Goal: Communication & Community: Participate in discussion

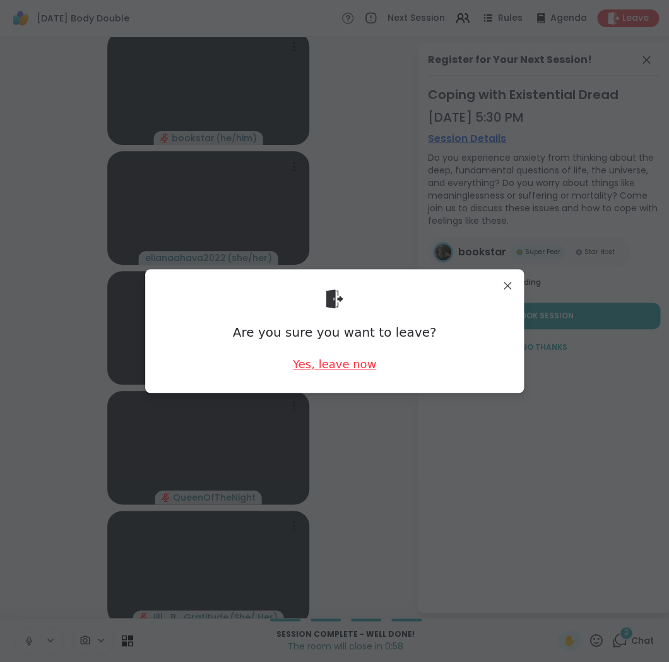
click at [338, 367] on div "Yes, leave now" at bounding box center [334, 364] width 83 height 16
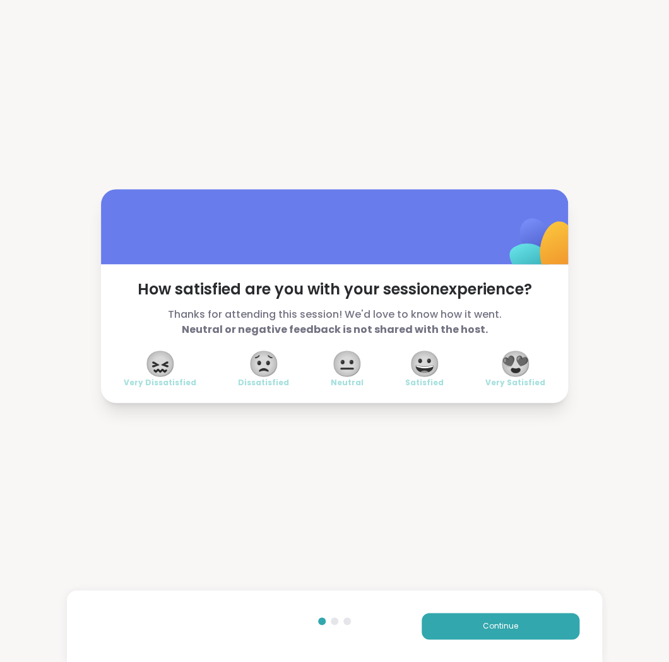
click at [521, 363] on span "😍" at bounding box center [516, 364] width 32 height 23
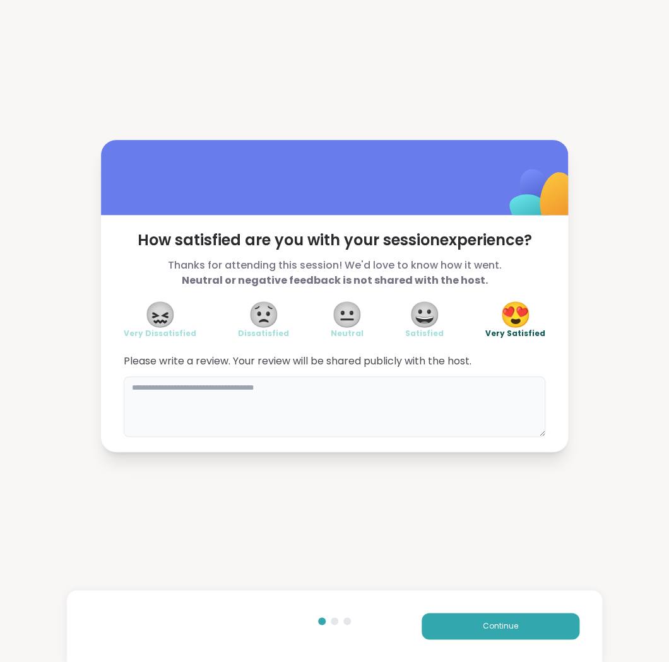
click at [474, 392] on textarea at bounding box center [334, 407] width 421 height 61
type textarea "**********"
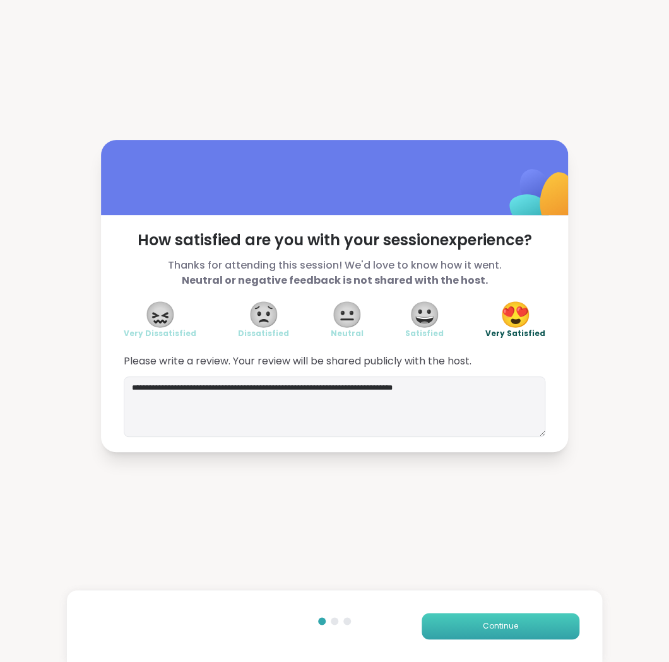
click at [457, 626] on button "Continue" at bounding box center [500, 626] width 158 height 26
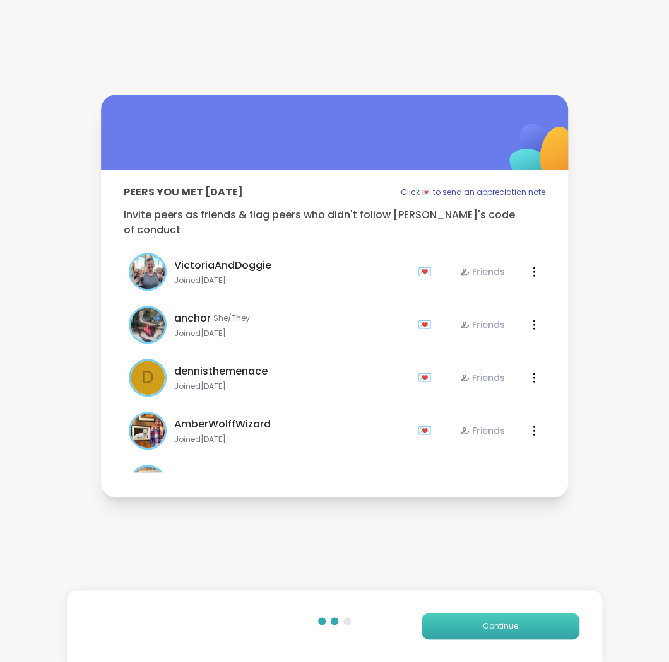
click at [478, 625] on button "Continue" at bounding box center [500, 626] width 158 height 26
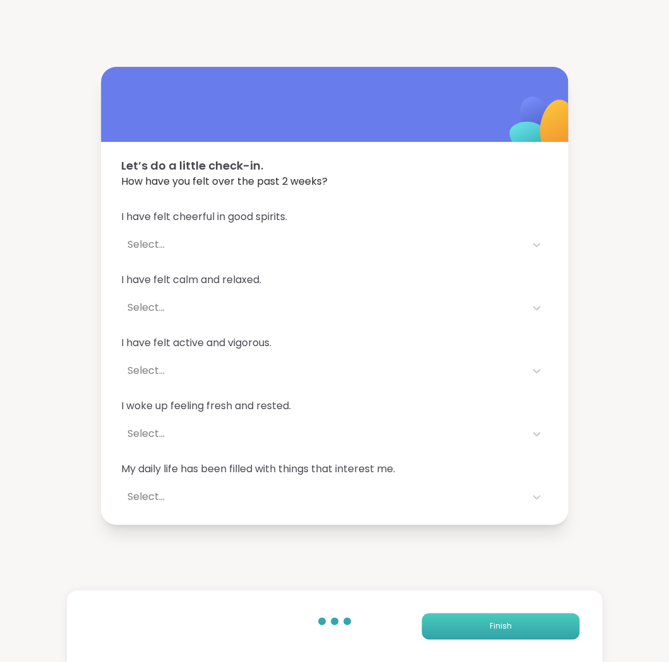
click at [486, 625] on button "Finish" at bounding box center [500, 626] width 158 height 26
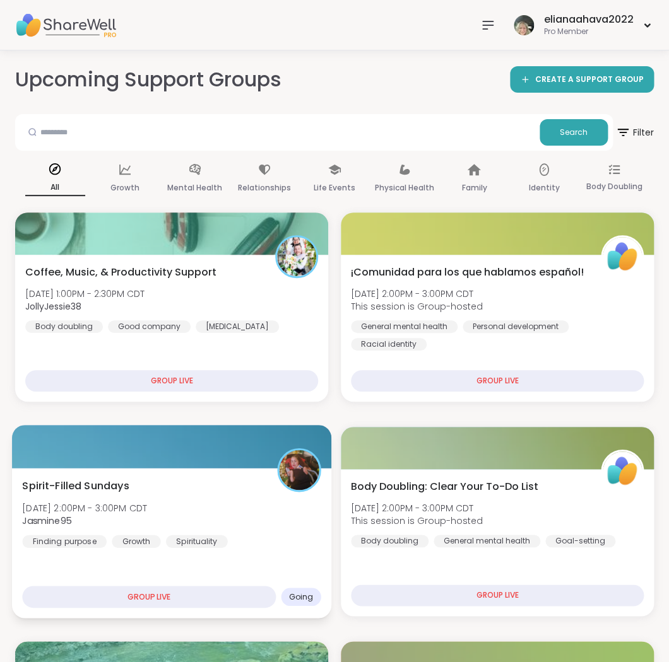
click at [274, 522] on div "Spirit-Filled Sundays [DATE] 2:00PM - 3:00PM CDT Jasmine95 Finding purpose Grow…" at bounding box center [171, 512] width 298 height 69
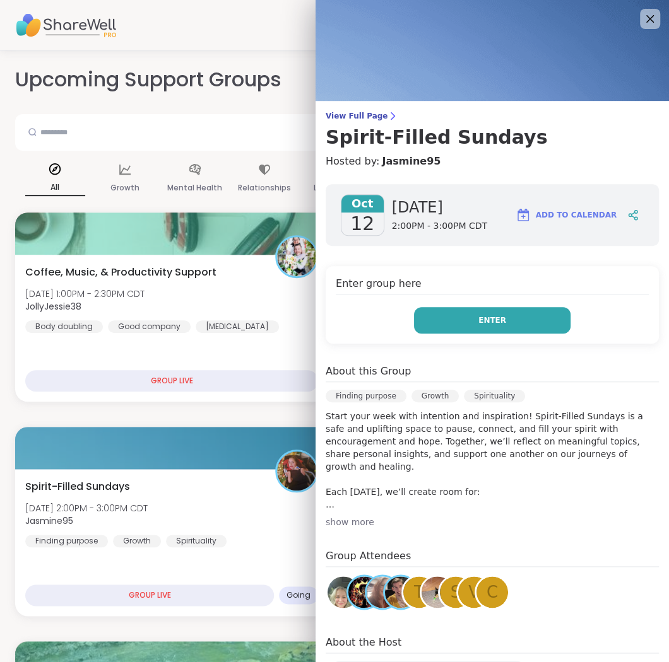
click at [515, 322] on button "Enter" at bounding box center [492, 320] width 156 height 26
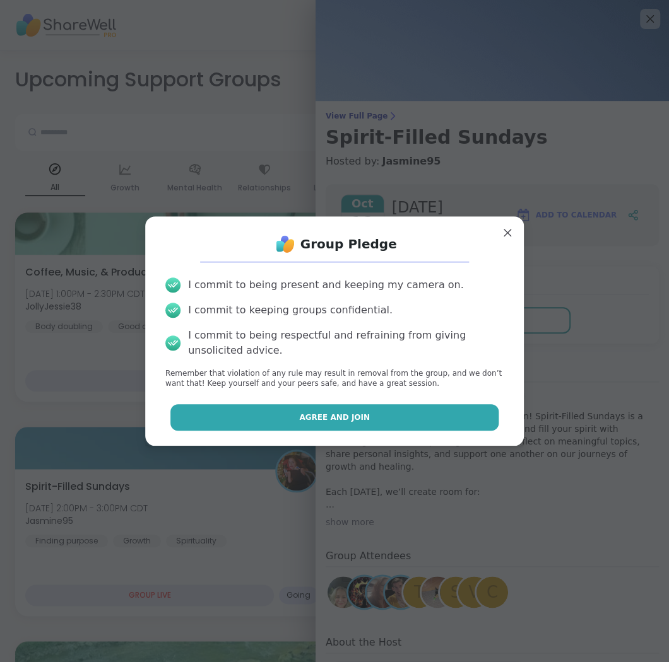
click at [428, 410] on button "Agree and Join" at bounding box center [334, 417] width 329 height 26
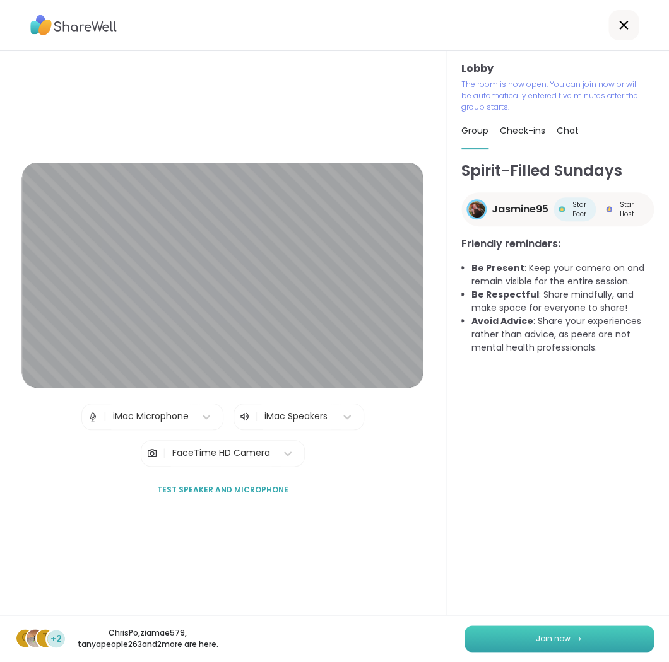
click at [538, 640] on span "Join now" at bounding box center [553, 638] width 35 height 11
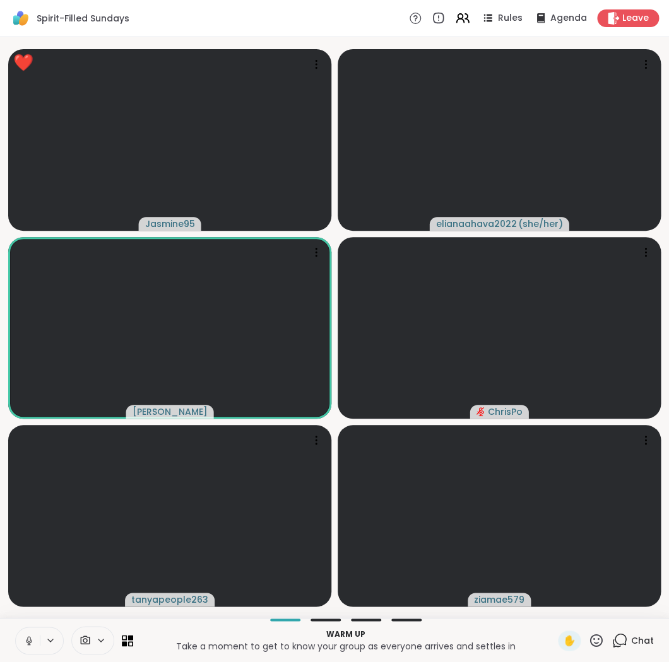
click at [597, 645] on icon at bounding box center [596, 640] width 13 height 13
click at [563, 610] on span "❤️" at bounding box center [559, 607] width 13 height 15
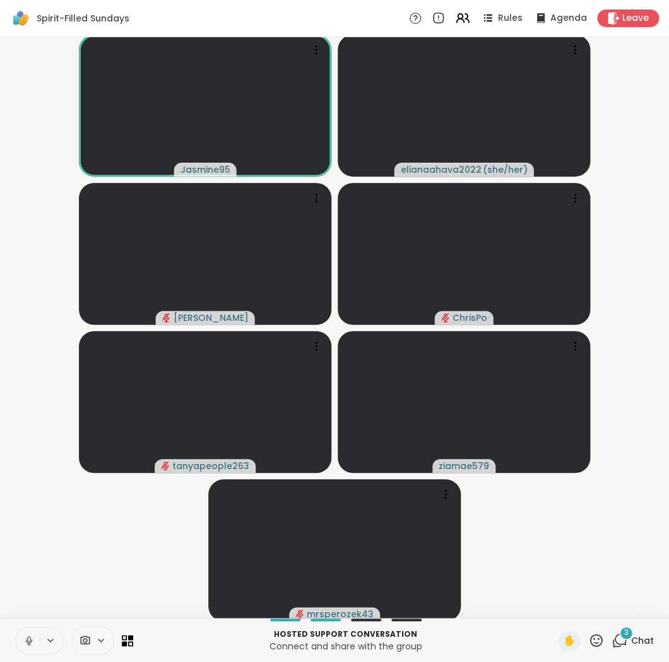
click at [594, 640] on icon at bounding box center [596, 640] width 13 height 13
click at [621, 645] on icon at bounding box center [619, 641] width 16 height 16
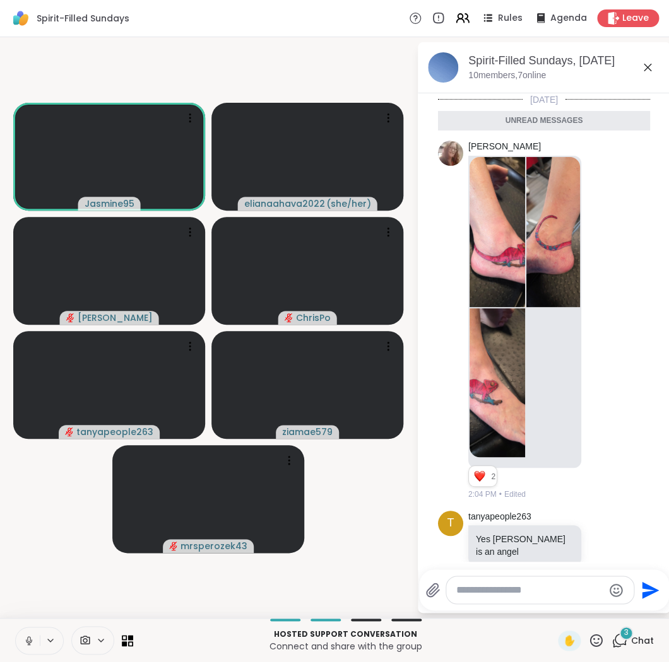
scroll to position [114, 0]
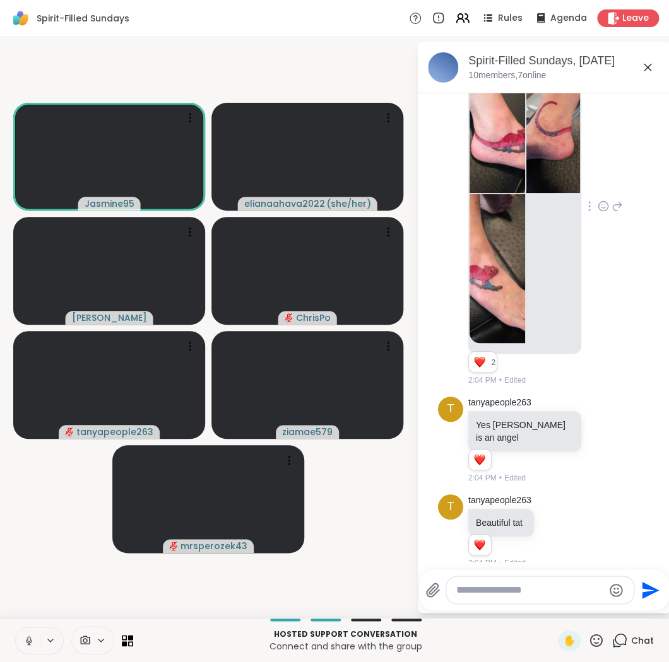
click at [599, 209] on icon at bounding box center [603, 205] width 9 height 9
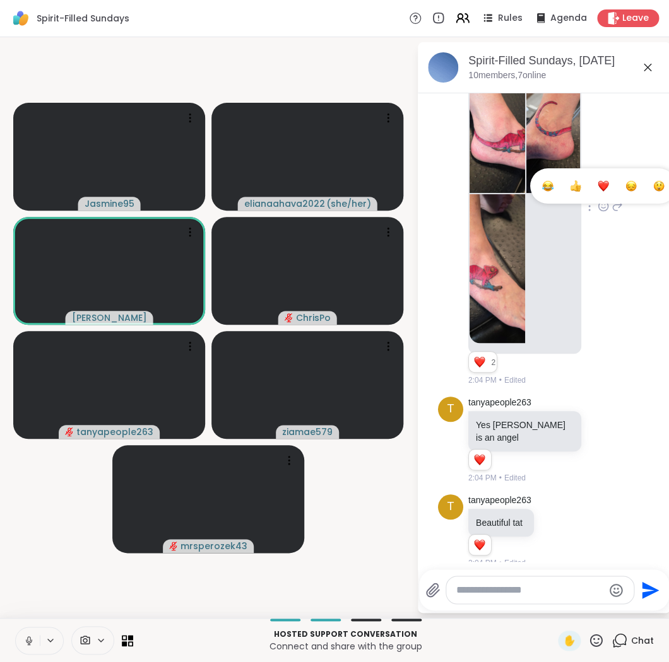
click at [601, 189] on div "Select Reaction: Heart" at bounding box center [602, 185] width 11 height 11
click at [645, 62] on icon at bounding box center [647, 67] width 15 height 15
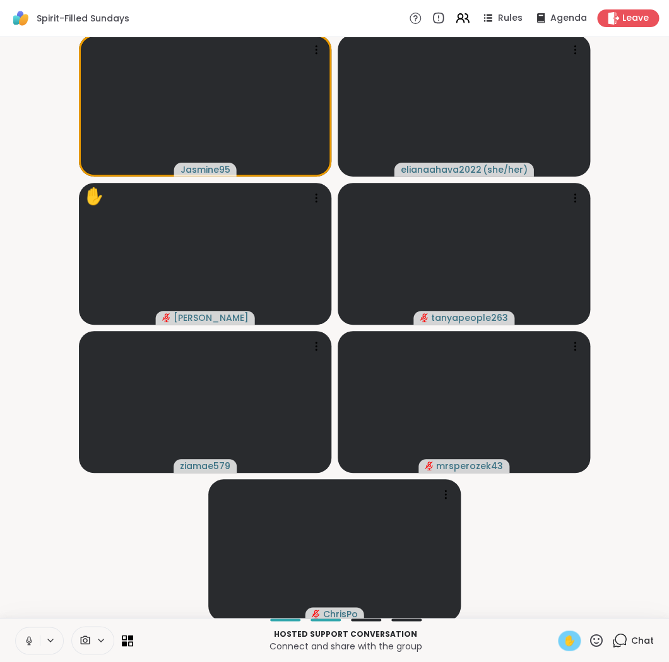
click at [569, 638] on span "✋" at bounding box center [569, 640] width 13 height 15
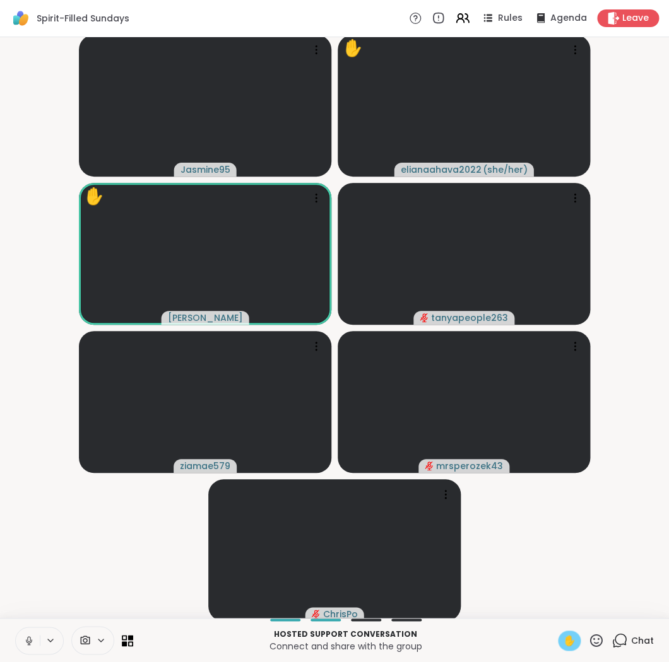
click at [558, 556] on video-player-container "Jasmine95 ✋ elianaahava2022 ( she/her ) ✋ [PERSON_NAME] tanyapeople263 ziamae57…" at bounding box center [335, 327] width 654 height 571
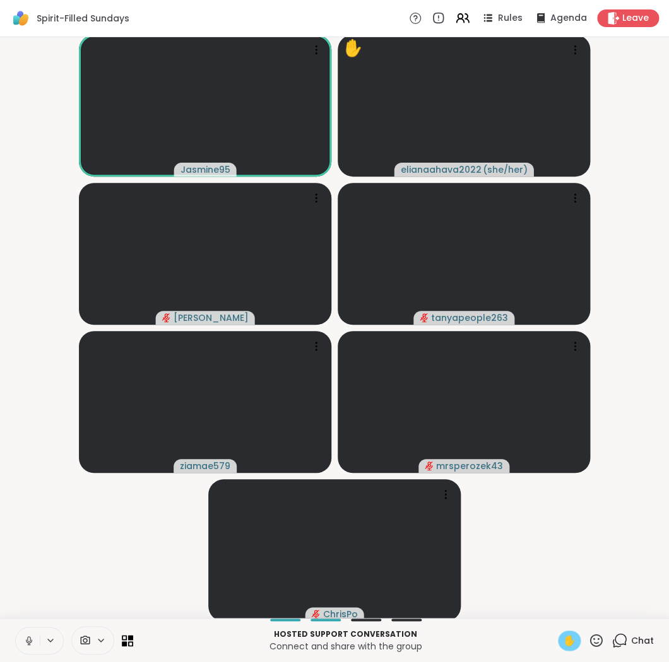
click at [572, 638] on span "✋" at bounding box center [569, 640] width 13 height 15
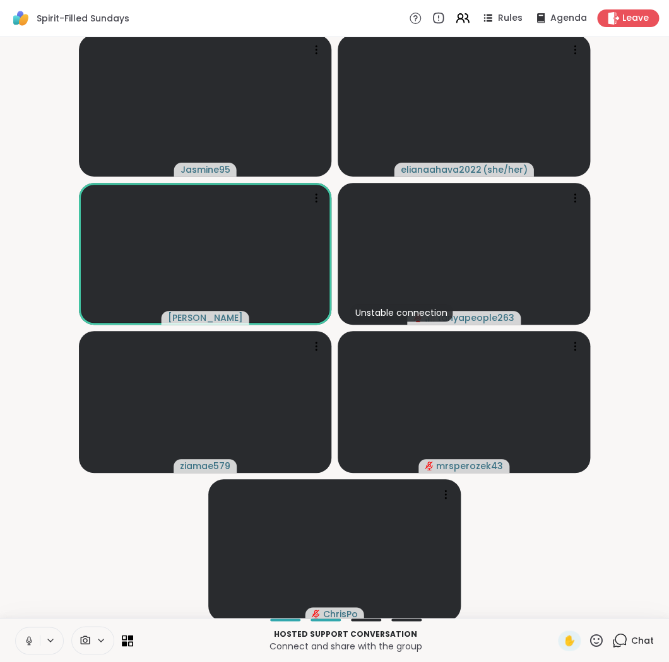
click at [30, 634] on button at bounding box center [28, 641] width 24 height 26
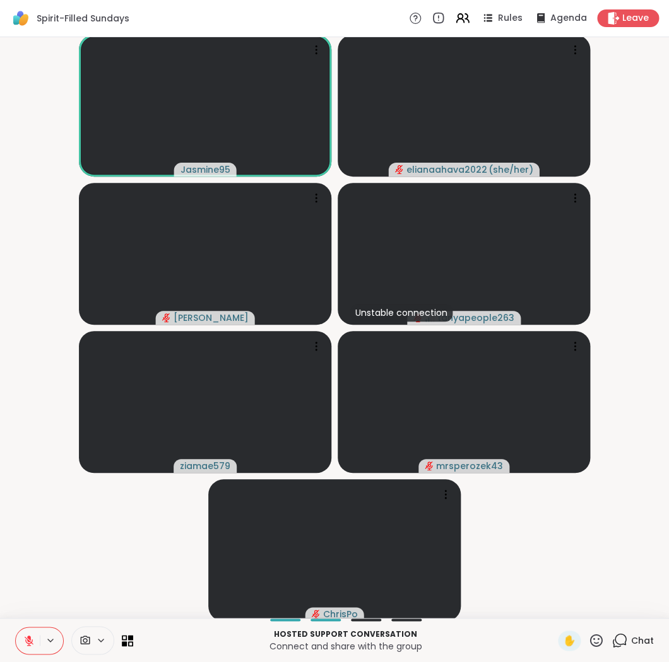
click at [20, 634] on button at bounding box center [28, 641] width 24 height 26
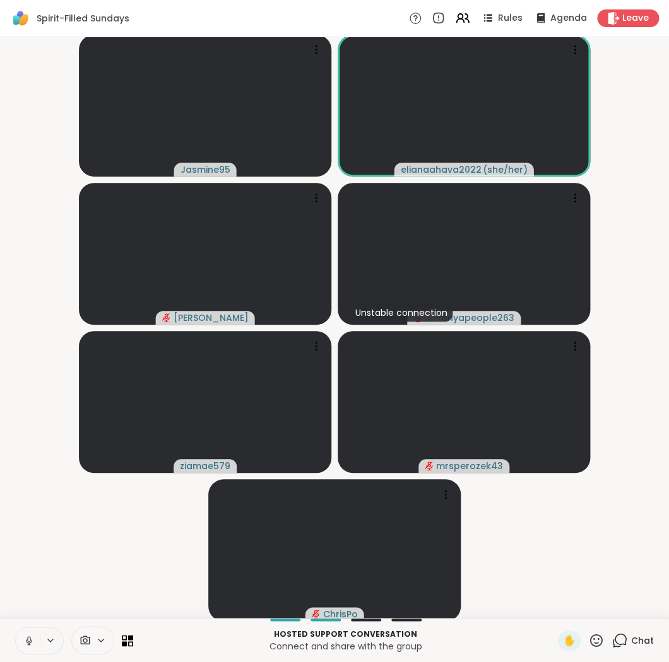
click at [20, 637] on button at bounding box center [28, 641] width 24 height 26
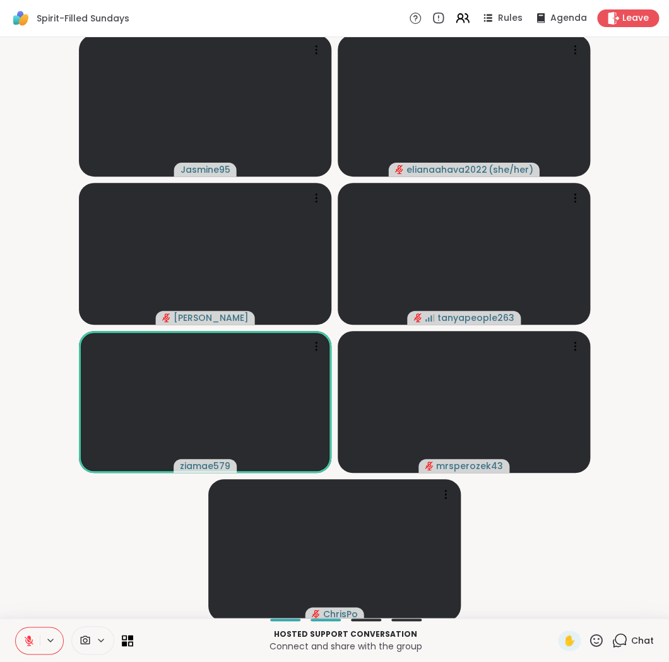
click at [598, 640] on icon at bounding box center [596, 641] width 16 height 16
click at [565, 600] on span "❤️" at bounding box center [559, 607] width 13 height 15
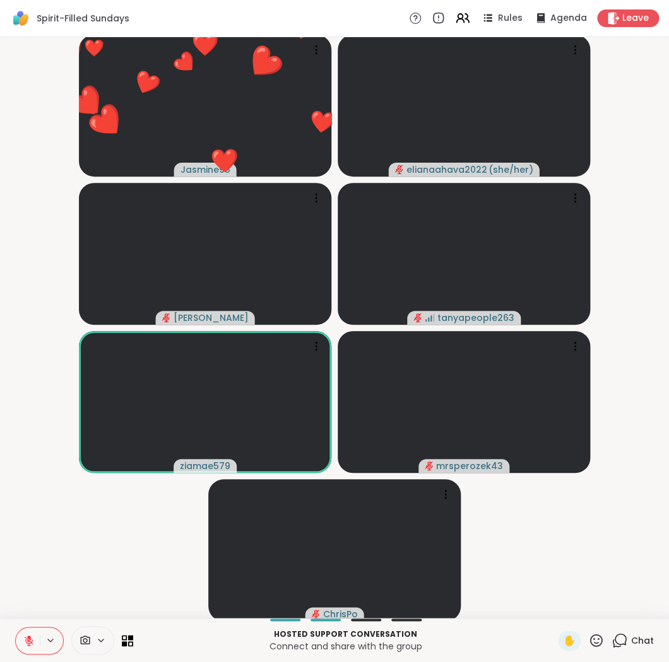
click at [599, 641] on icon at bounding box center [596, 641] width 16 height 16
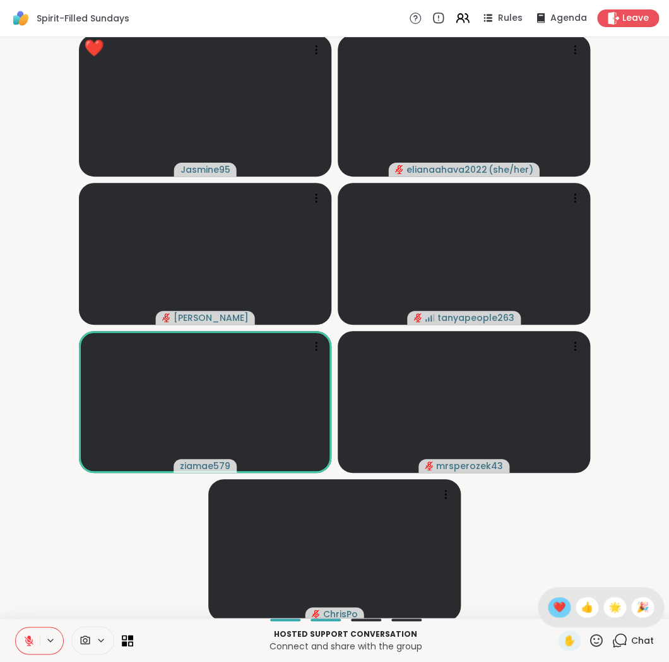
click at [565, 606] on span "❤️" at bounding box center [559, 607] width 13 height 15
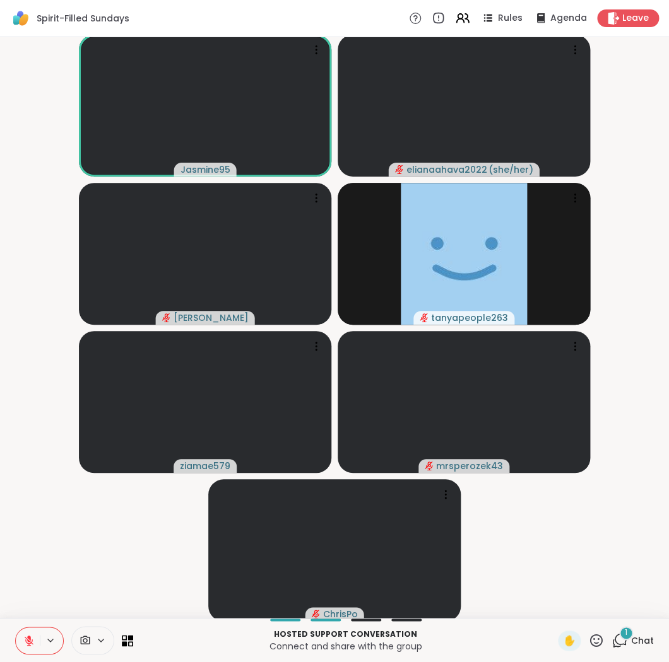
click at [25, 636] on icon at bounding box center [28, 640] width 11 height 11
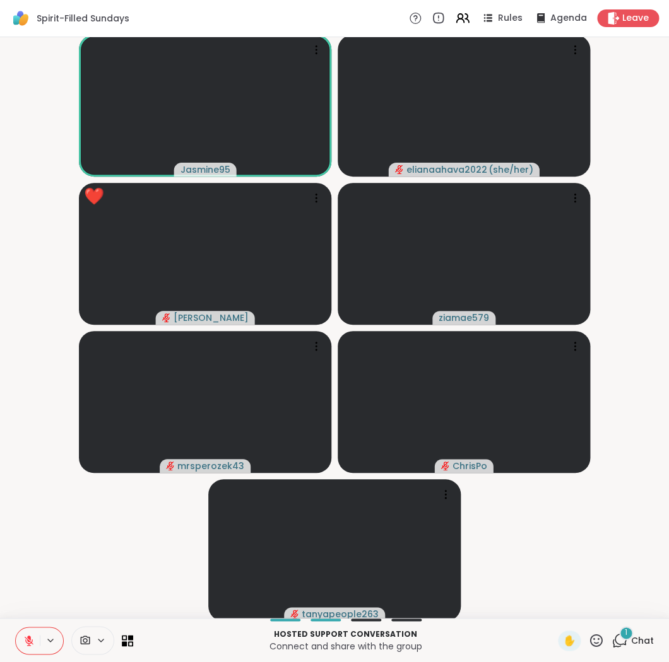
click at [33, 637] on icon at bounding box center [28, 640] width 11 height 11
click at [29, 641] on icon at bounding box center [28, 640] width 11 height 11
click at [570, 638] on span "✋" at bounding box center [569, 640] width 13 height 15
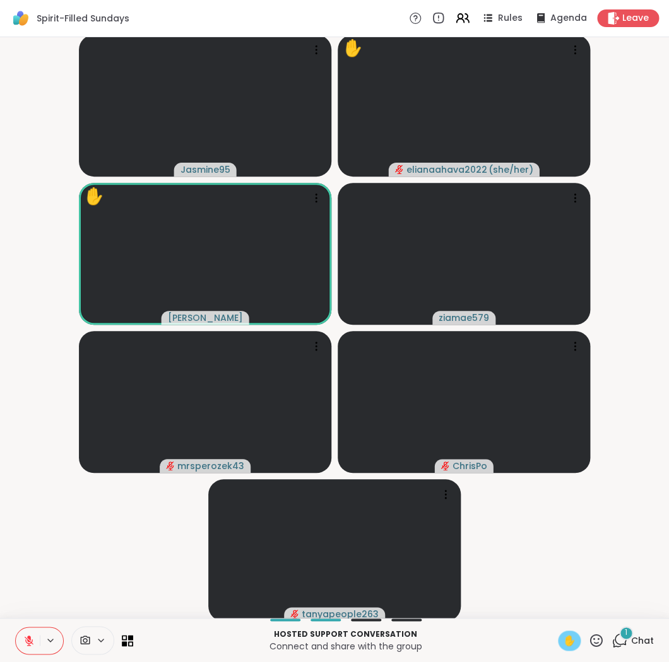
click at [572, 640] on span "✋" at bounding box center [569, 640] width 13 height 15
drag, startPoint x: 572, startPoint y: 640, endPoint x: 566, endPoint y: 639, distance: 6.3
click at [566, 639] on div "✋" at bounding box center [569, 641] width 23 height 20
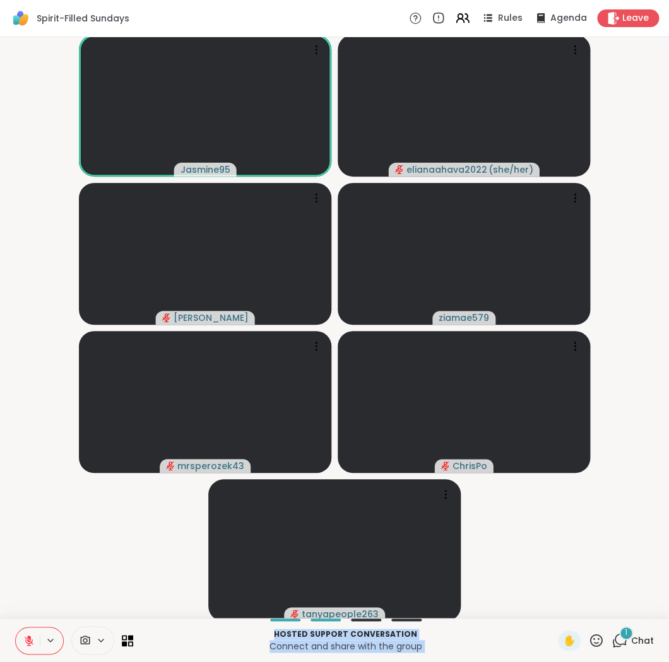
click at [559, 622] on div "Hosted support conversation Connect and share with the group ✋ 1 Chat" at bounding box center [334, 640] width 669 height 44
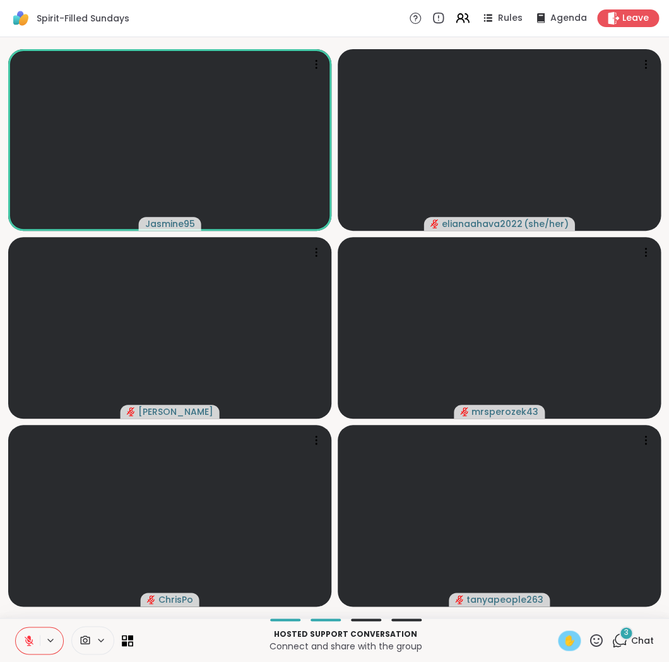
click at [573, 635] on span "✋" at bounding box center [569, 640] width 13 height 15
click at [570, 640] on span "✋" at bounding box center [569, 640] width 13 height 15
click at [29, 638] on icon at bounding box center [29, 637] width 4 height 5
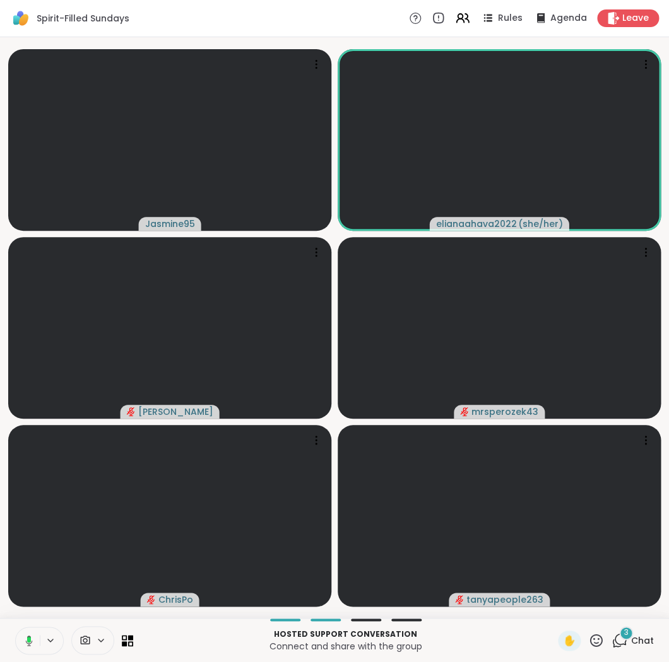
click at [48, 629] on div at bounding box center [39, 641] width 49 height 28
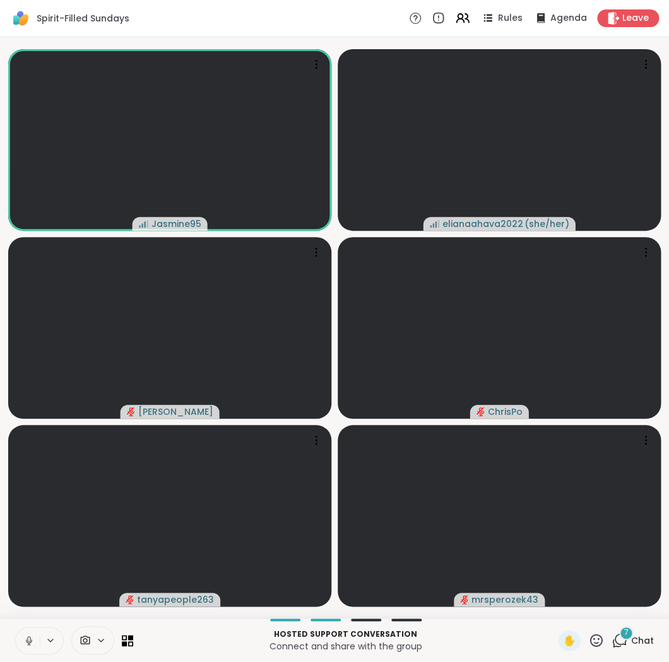
click at [596, 641] on icon at bounding box center [596, 641] width 16 height 16
click at [562, 601] on div "❤️" at bounding box center [559, 607] width 23 height 20
click at [28, 637] on icon at bounding box center [28, 640] width 3 height 6
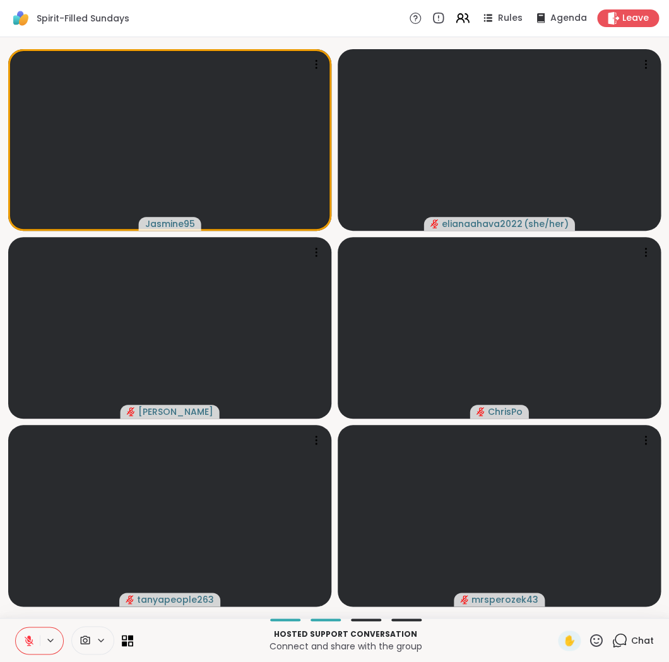
click at [27, 635] on icon at bounding box center [28, 640] width 11 height 11
click at [569, 644] on span "✋" at bounding box center [569, 640] width 13 height 15
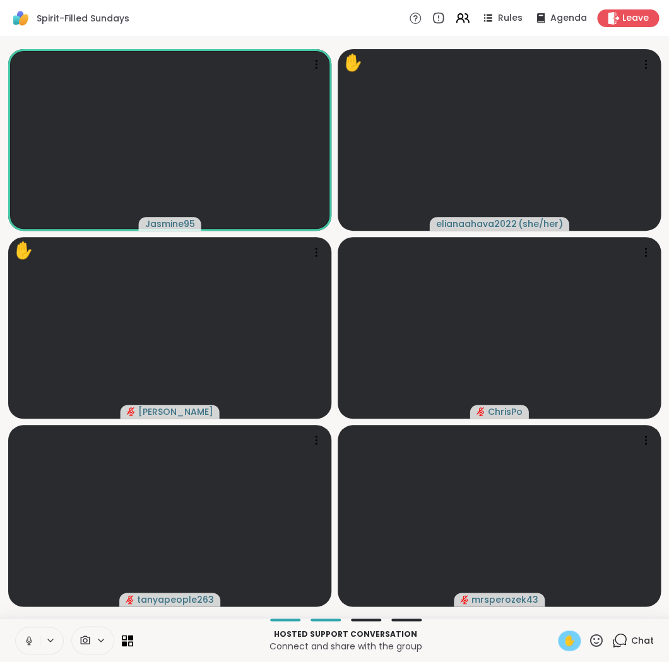
click at [32, 637] on icon at bounding box center [28, 640] width 11 height 11
click at [565, 638] on div "✋" at bounding box center [569, 641] width 23 height 20
click at [590, 635] on icon at bounding box center [596, 641] width 16 height 16
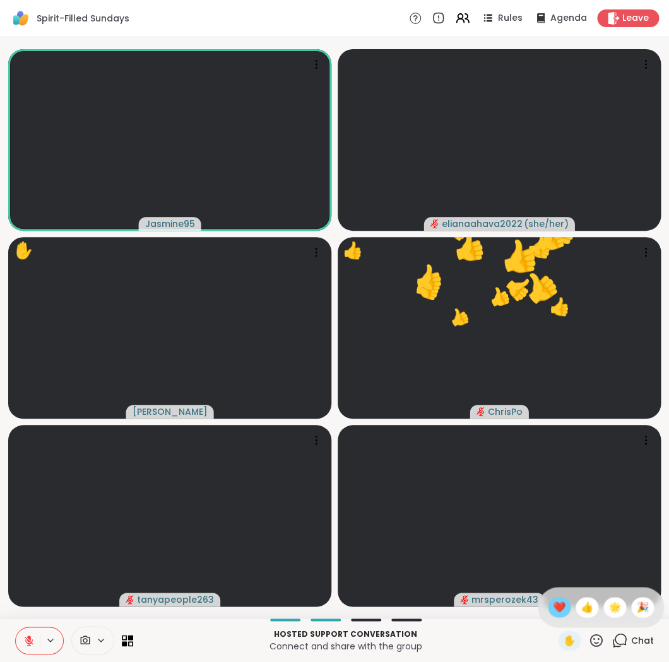
click at [562, 604] on div "❤️" at bounding box center [559, 607] width 23 height 20
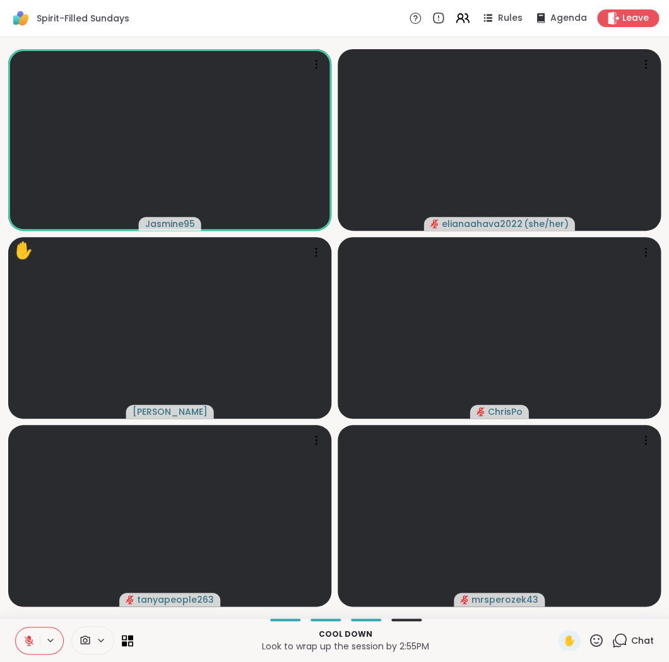
click at [596, 632] on div "✋" at bounding box center [581, 641] width 46 height 20
click at [594, 635] on icon at bounding box center [596, 640] width 13 height 13
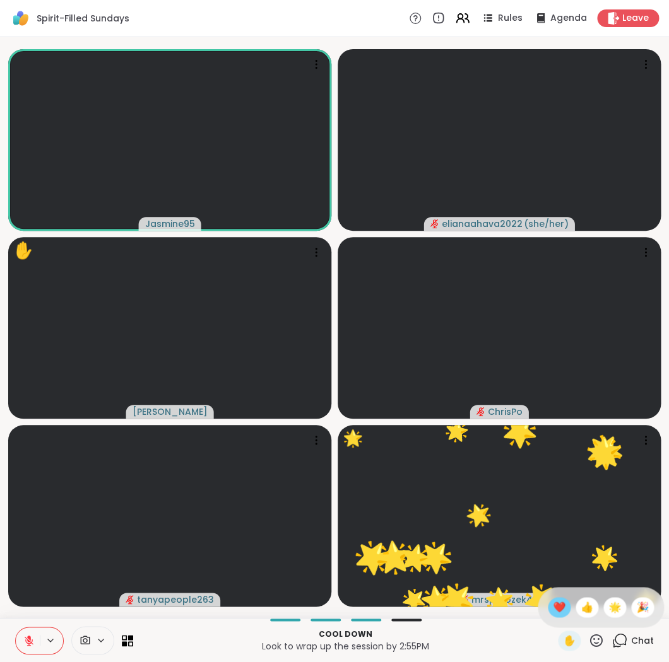
click at [565, 601] on span "❤️" at bounding box center [559, 607] width 13 height 15
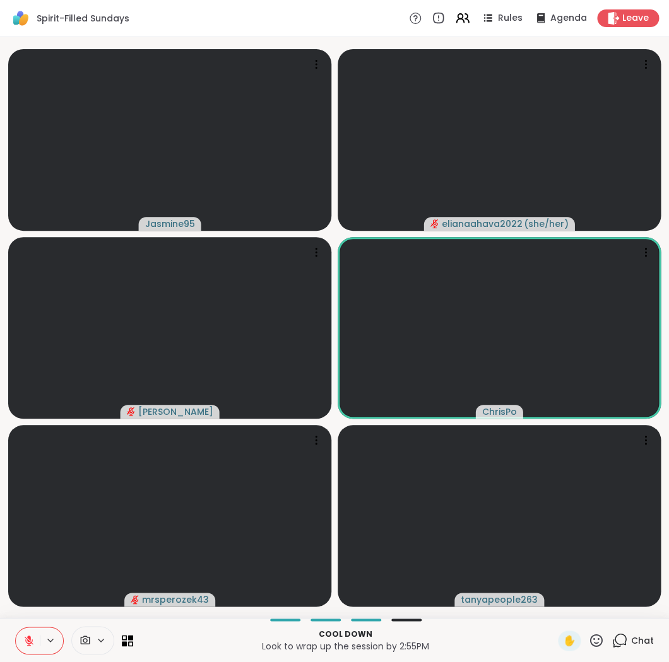
click at [597, 639] on icon at bounding box center [596, 641] width 16 height 16
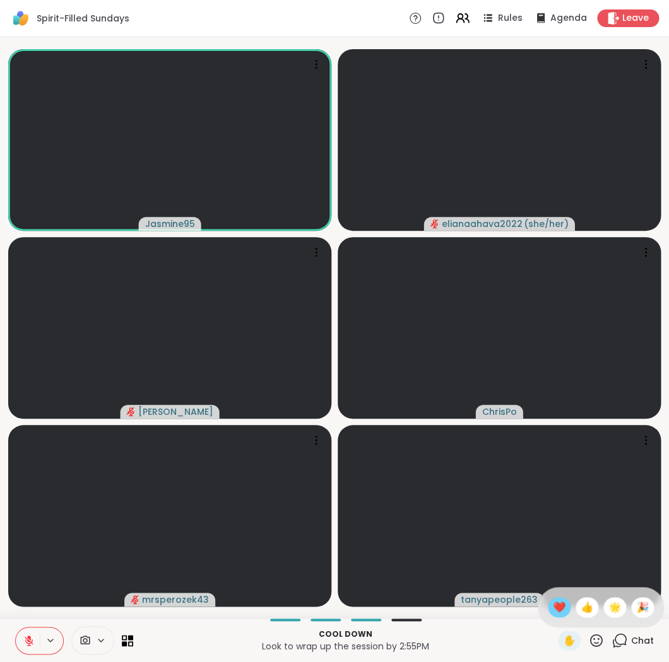
click at [565, 604] on span "❤️" at bounding box center [559, 607] width 13 height 15
click at [597, 638] on icon at bounding box center [596, 641] width 16 height 16
click at [565, 600] on span "❤️" at bounding box center [559, 607] width 13 height 15
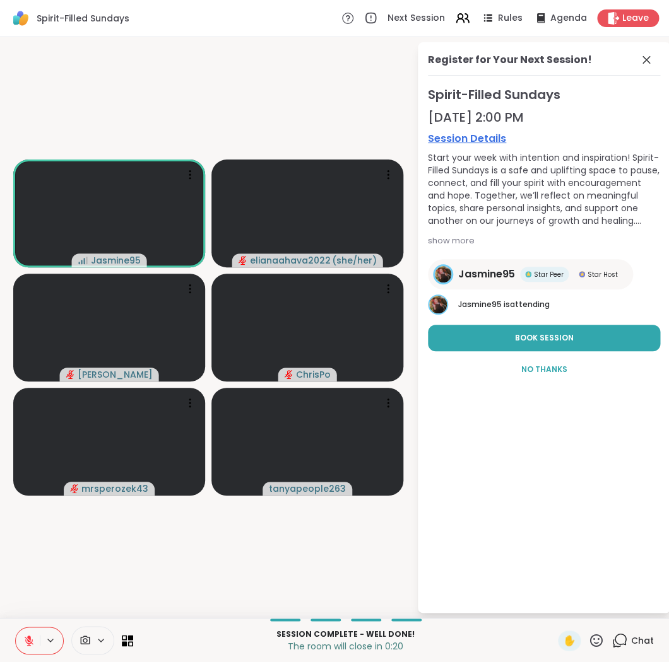
click at [593, 633] on icon at bounding box center [596, 641] width 16 height 16
click at [564, 604] on span "❤️" at bounding box center [559, 607] width 13 height 15
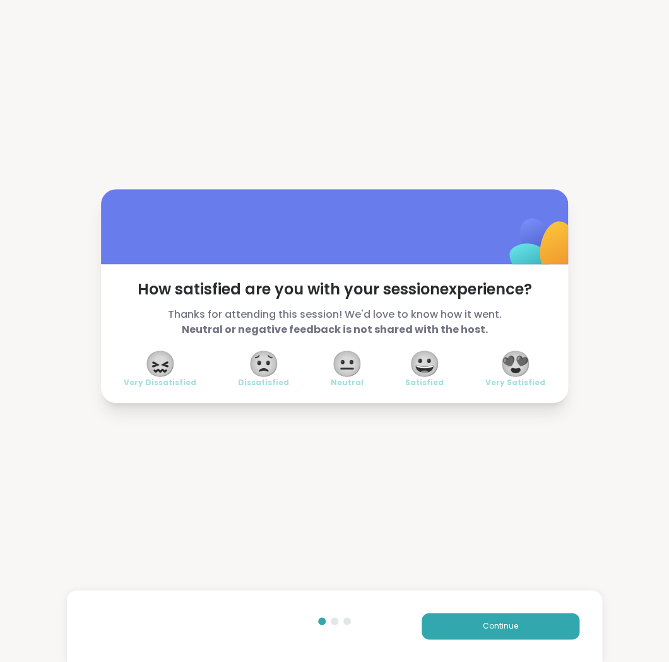
click at [510, 360] on span "😍" at bounding box center [516, 364] width 32 height 23
